Goal: Information Seeking & Learning: Learn about a topic

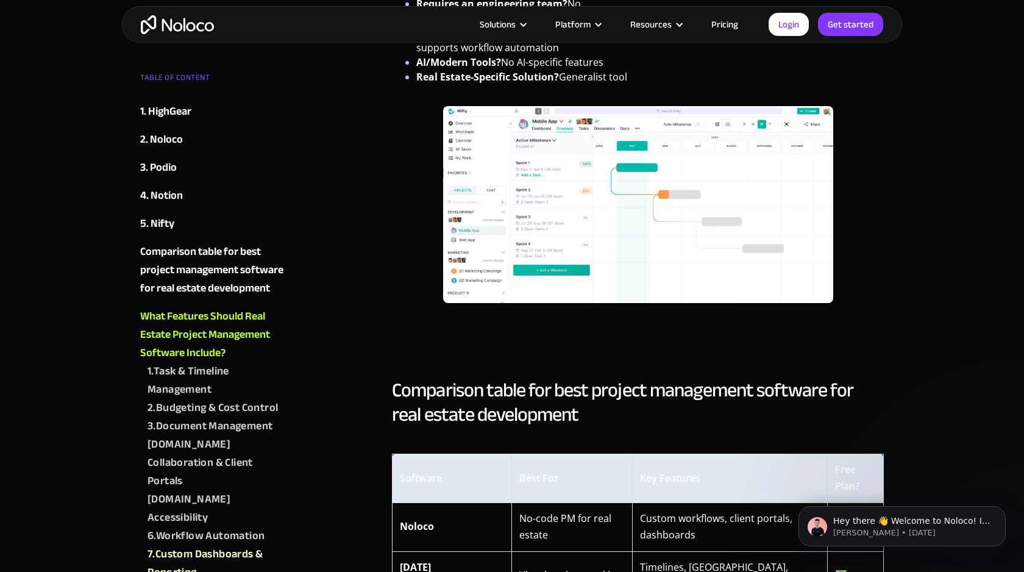
scroll to position [2824, 0]
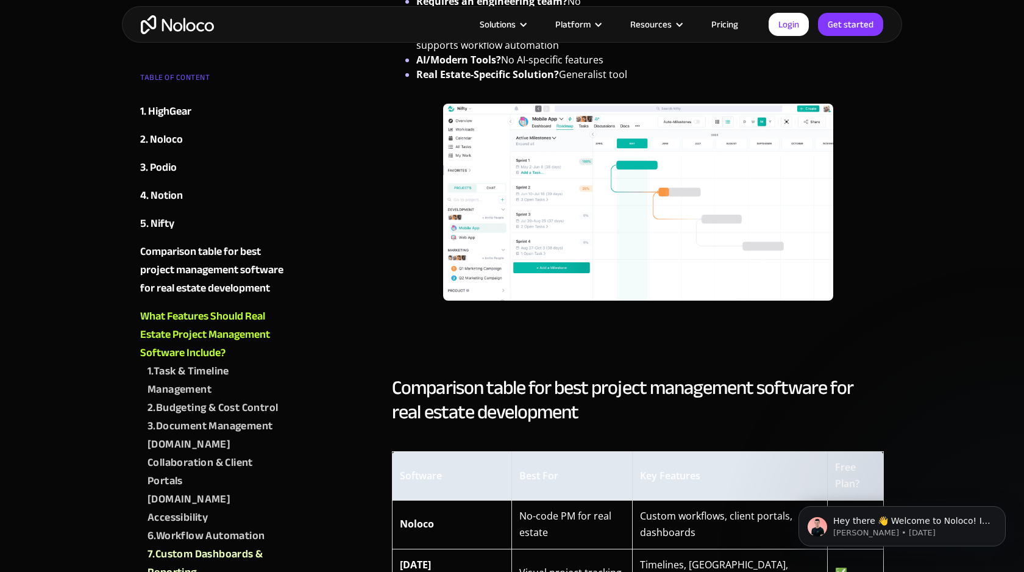
drag, startPoint x: 406, startPoint y: 158, endPoint x: 477, endPoint y: 210, distance: 87.7
copy div "Workflow Automation Manual updates slow things down and create risk. Real estat…"
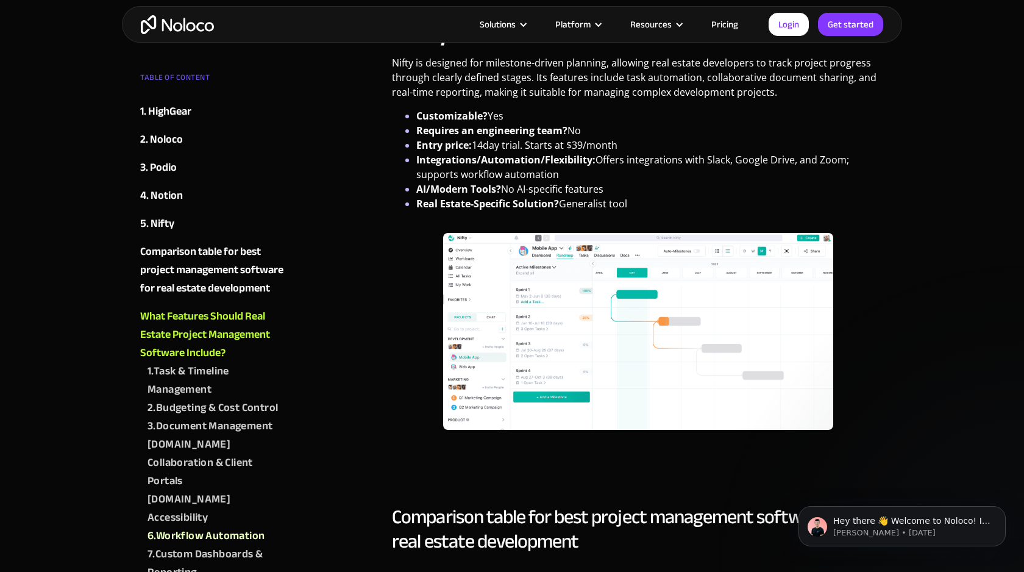
scroll to position [2693, 0]
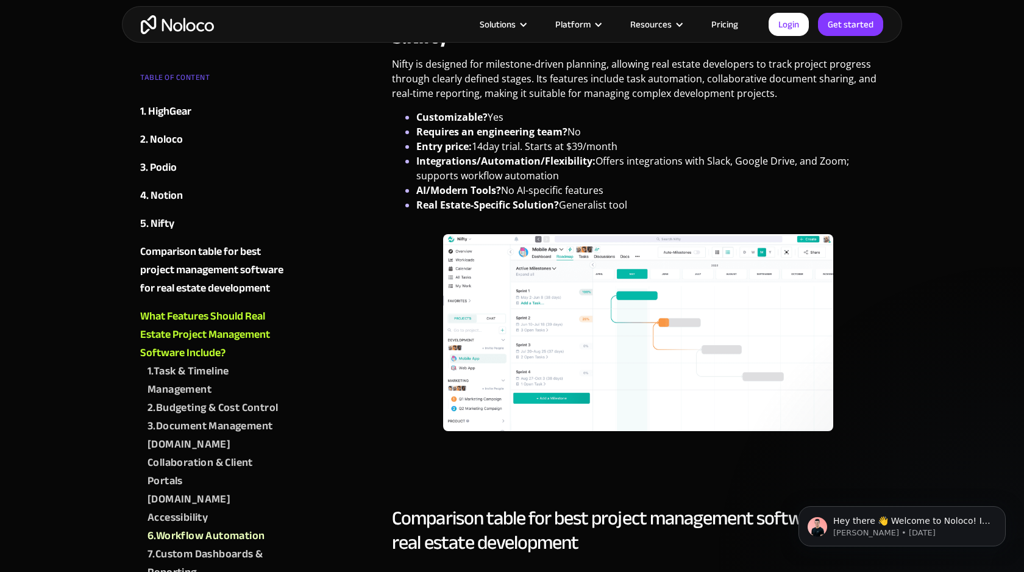
drag, startPoint x: 409, startPoint y: 199, endPoint x: 785, endPoint y: 237, distance: 377.4
copy div "Mobile Accessibility Project managers and site supervisors are often in the fie…"
drag, startPoint x: 406, startPoint y: 100, endPoint x: 521, endPoint y: 155, distance: 127.6
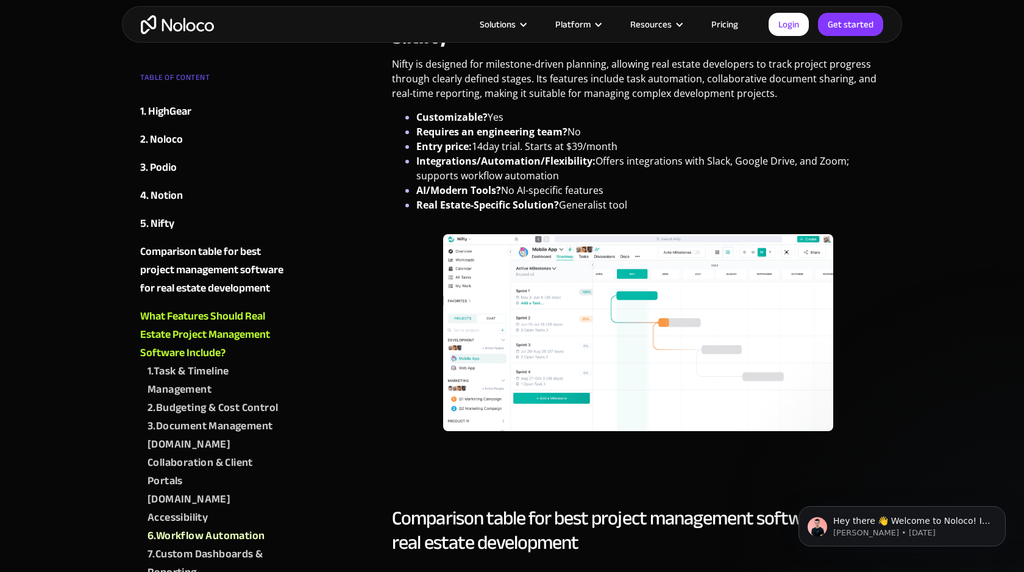
copy div "Team Collaboration & Client Portals Successful projects depend on clear communi…"
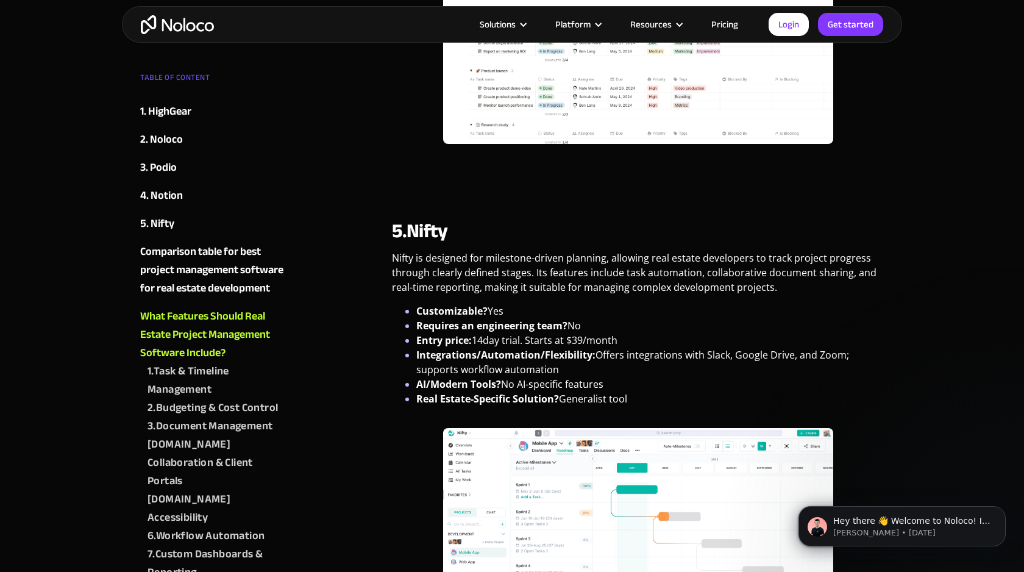
scroll to position [2498, 0]
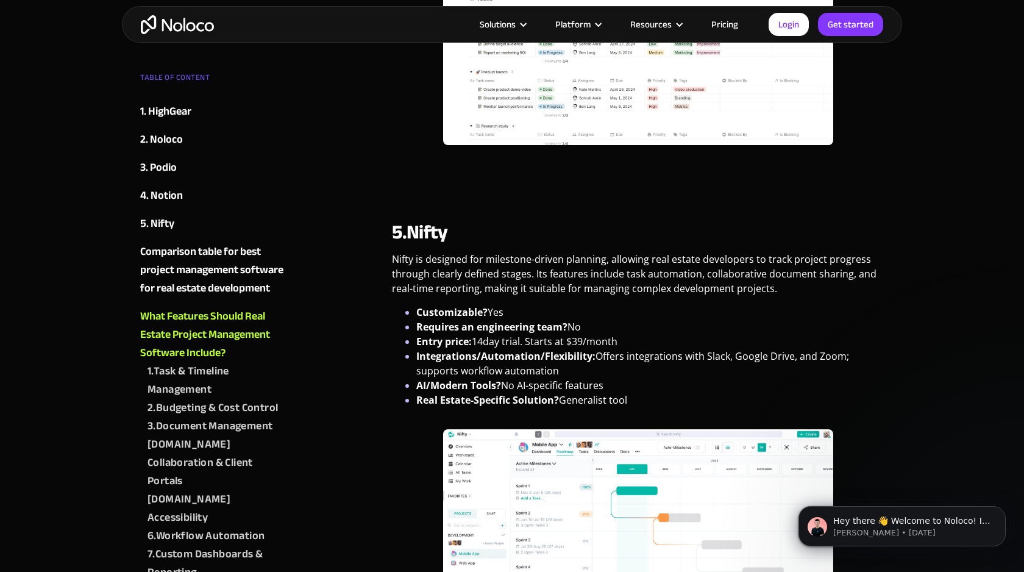
drag, startPoint x: 405, startPoint y: 195, endPoint x: 578, endPoint y: 249, distance: 181.4
copy div "Document Management From blueprints to zoning documents, real estate projects g…"
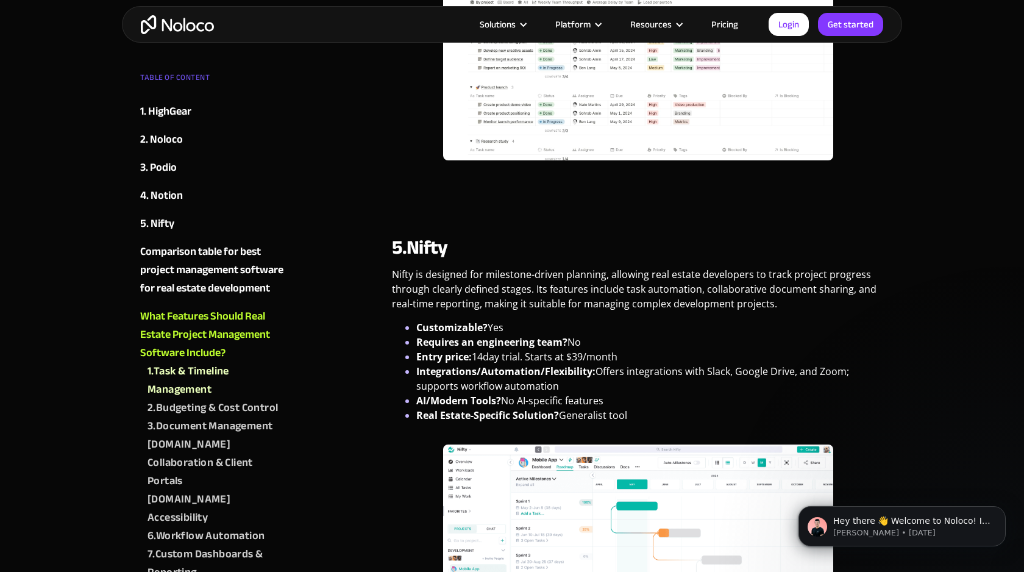
scroll to position [2485, 0]
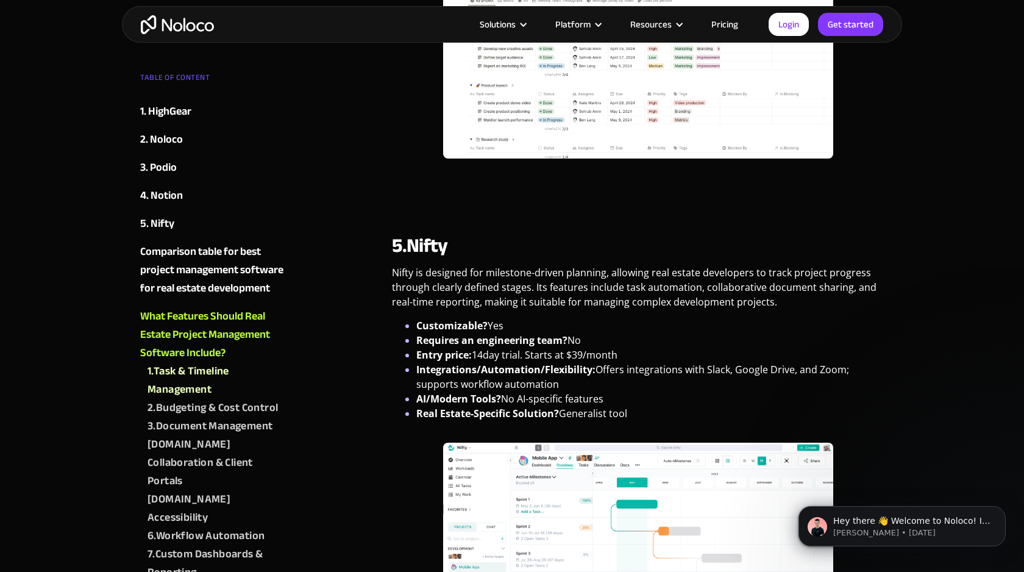
drag, startPoint x: 401, startPoint y: 216, endPoint x: 589, endPoint y: 267, distance: 195.2
copy div "Task & Timeline Management Real estate projects involve multiple phases—site ac…"
drag, startPoint x: 405, startPoint y: 318, endPoint x: 810, endPoint y: 355, distance: 407.1
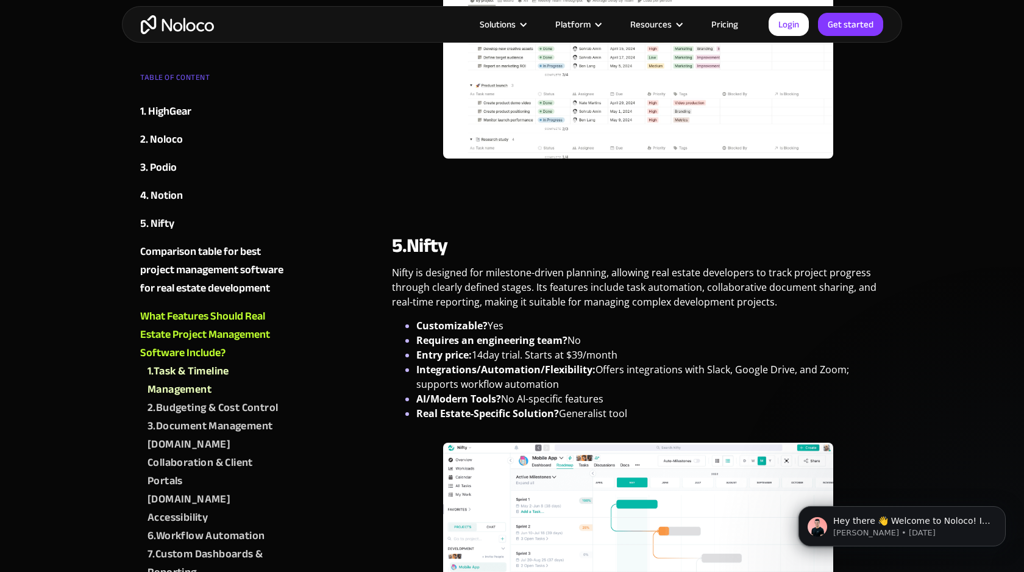
copy div "Budgeting & Cost Control Cost overruns can derail even the most promising proje…"
